Goal: Information Seeking & Learning: Learn about a topic

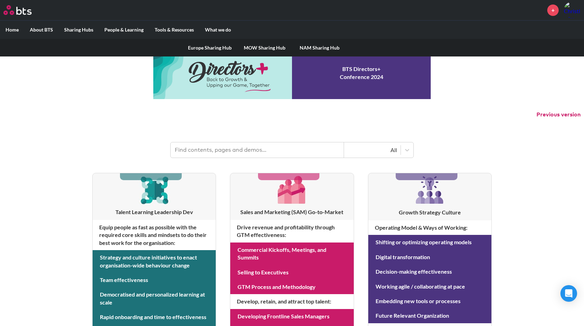
click at [86, 30] on label "Sharing Hubs" at bounding box center [79, 30] width 40 height 18
click at [0, 0] on input "Sharing Hubs" at bounding box center [0, 0] width 0 height 0
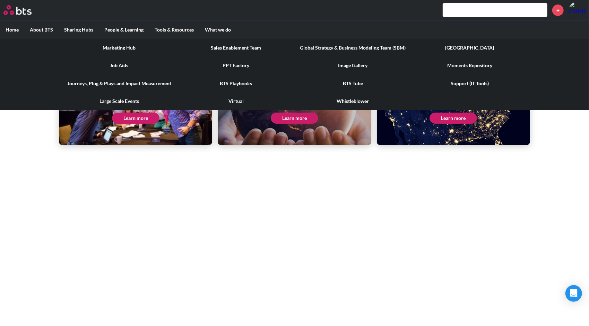
click at [124, 44] on link "Marketing Hub" at bounding box center [119, 48] width 117 height 18
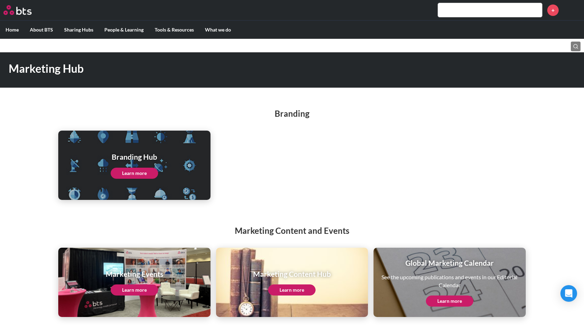
scroll to position [17, 0]
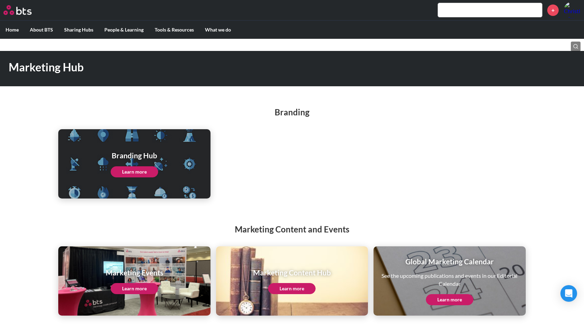
click at [135, 174] on link "Learn more" at bounding box center [134, 171] width 47 height 11
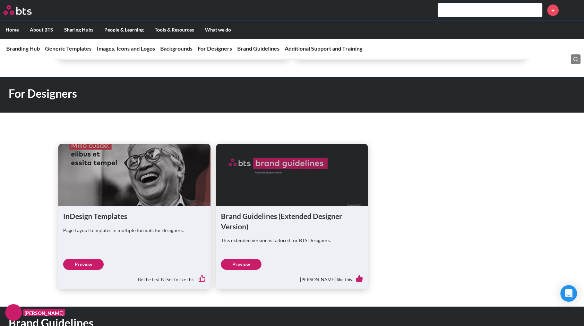
scroll to position [901, 0]
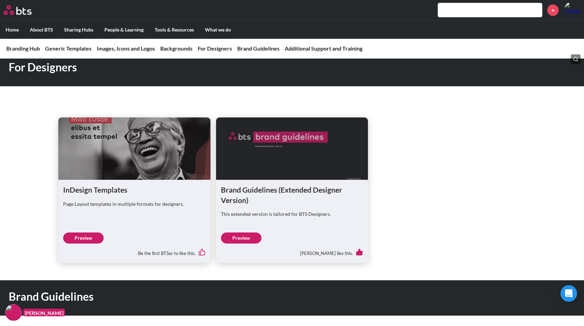
click at [241, 237] on link "Preview" at bounding box center [241, 237] width 41 height 11
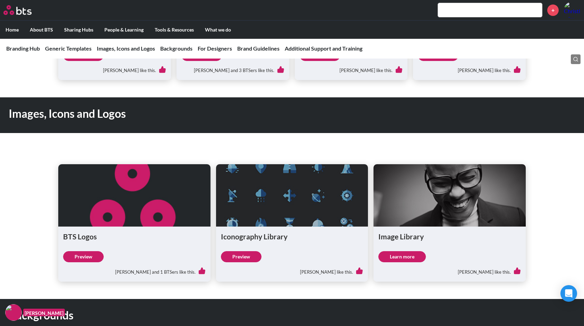
scroll to position [450, 0]
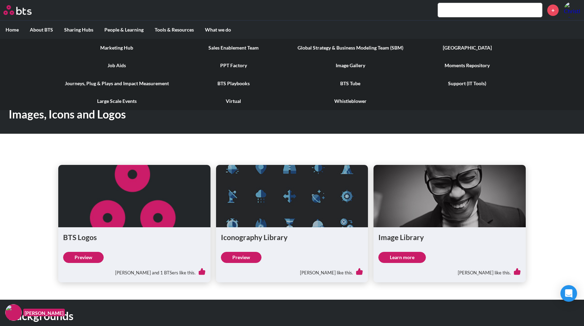
click at [227, 64] on link "PPT Factory" at bounding box center [233, 65] width 117 height 18
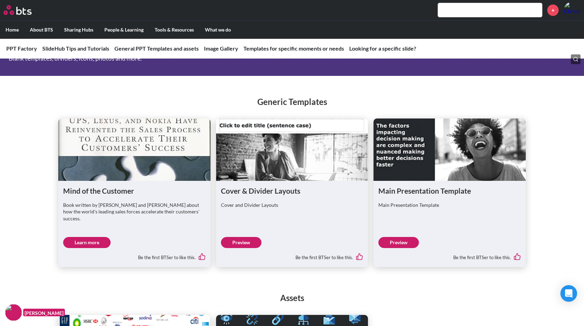
scroll to position [346, 0]
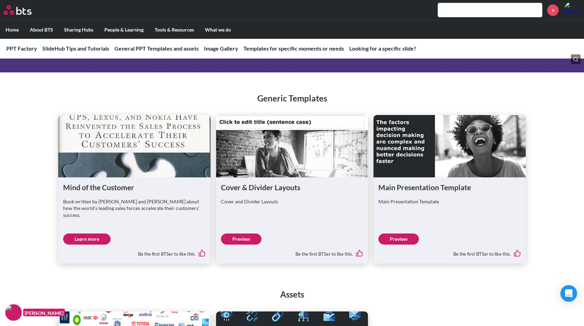
click at [396, 234] on link "Preview" at bounding box center [398, 239] width 41 height 11
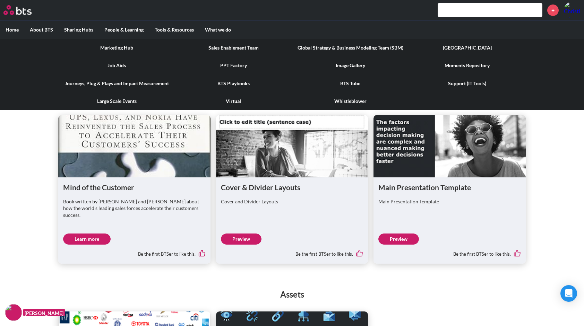
click at [123, 47] on link "Marketing Hub" at bounding box center [116, 48] width 117 height 18
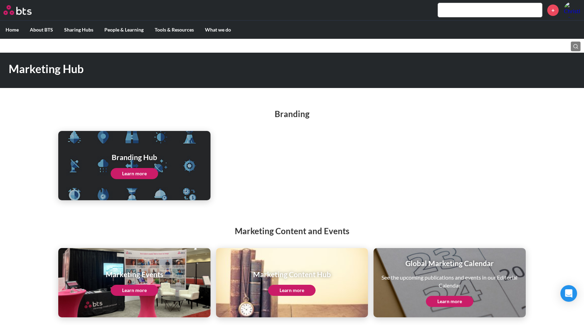
scroll to position [17, 0]
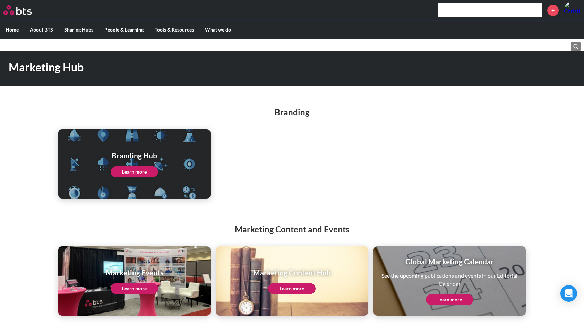
click at [141, 172] on link "Learn more" at bounding box center [134, 171] width 47 height 11
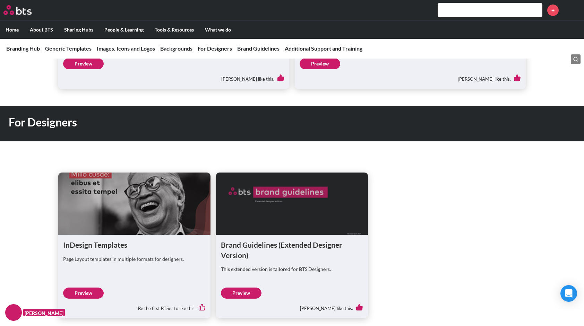
scroll to position [901, 0]
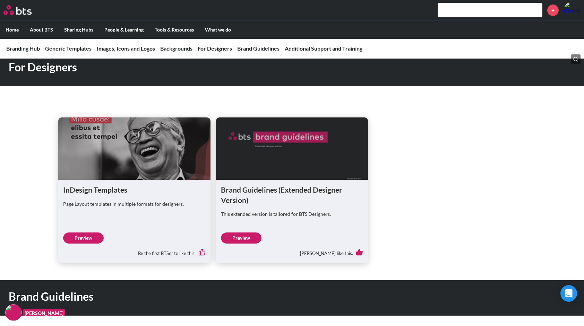
click at [247, 236] on link "Preview" at bounding box center [241, 237] width 41 height 11
